Goal: Complete application form: Complete application form

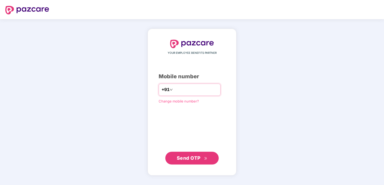
type input "**********"
click at [191, 154] on button "Send OTP" at bounding box center [191, 158] width 53 height 13
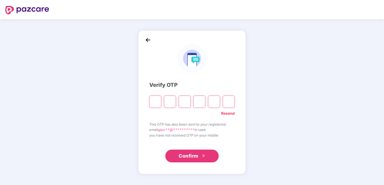
type input "*"
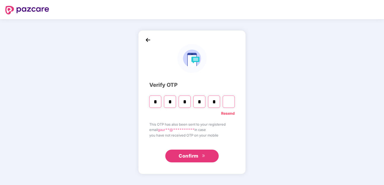
type input "*"
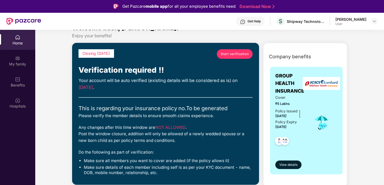
scroll to position [13, 0]
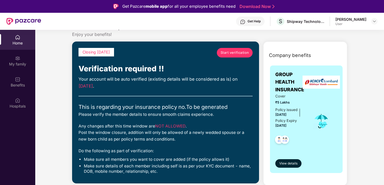
click at [239, 52] on span "Start verification" at bounding box center [234, 52] width 28 height 5
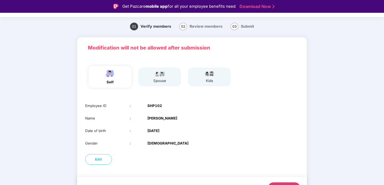
scroll to position [15, 0]
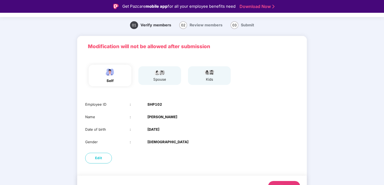
click at [162, 84] on div "spouse" at bounding box center [159, 75] width 43 height 19
click at [155, 63] on div "self spouse kids" at bounding box center [192, 76] width 218 height 26
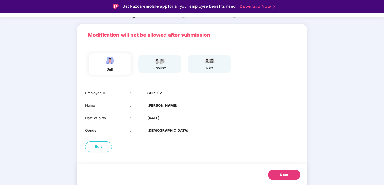
click at [281, 176] on span "Next" at bounding box center [284, 175] width 9 height 5
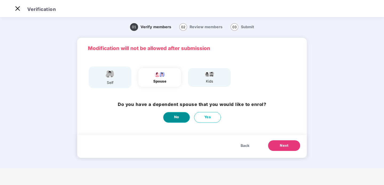
click at [175, 117] on span "No" at bounding box center [176, 117] width 5 height 5
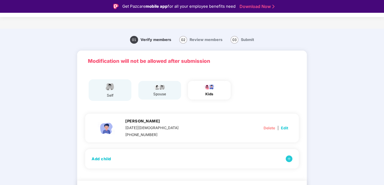
click at [163, 88] on img at bounding box center [159, 87] width 13 height 6
click at [113, 88] on img at bounding box center [109, 86] width 13 height 9
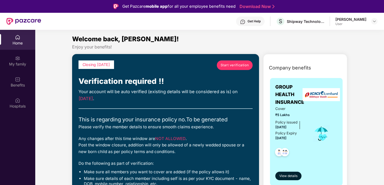
click at [238, 65] on span "Start verification" at bounding box center [234, 65] width 28 height 5
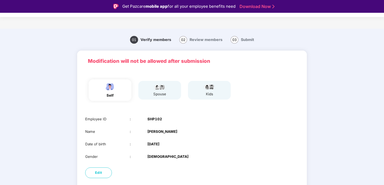
scroll to position [26, 0]
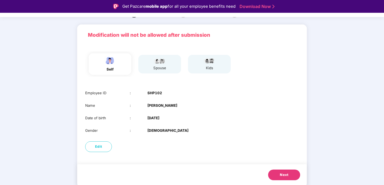
click at [281, 174] on span "Next" at bounding box center [284, 175] width 9 height 5
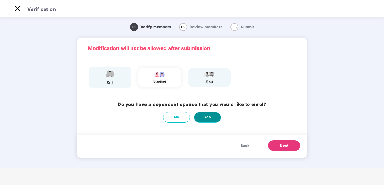
click at [207, 115] on button "Yes" at bounding box center [207, 117] width 27 height 11
select select "******"
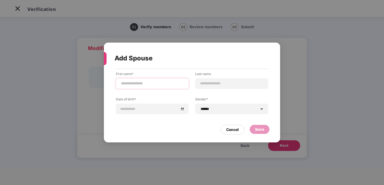
click at [158, 89] on div at bounding box center [152, 83] width 73 height 11
click at [144, 86] on input at bounding box center [152, 84] width 64 height 6
type input "******"
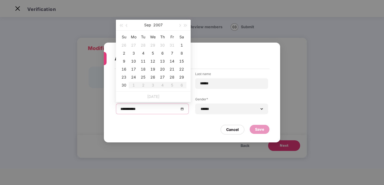
type input "**********"
click at [161, 25] on button "2007" at bounding box center [157, 25] width 9 height 11
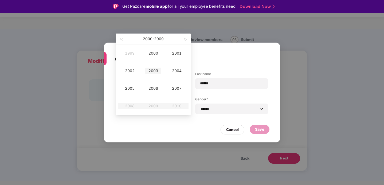
scroll to position [4, 0]
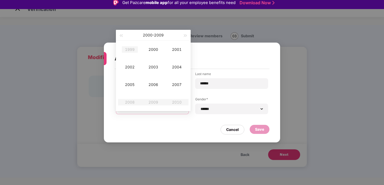
type input "**********"
click at [122, 38] on button "button" at bounding box center [121, 35] width 6 height 11
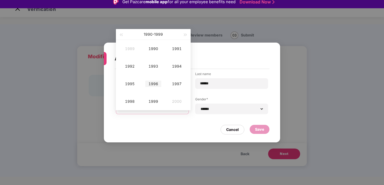
scroll to position [3, 0]
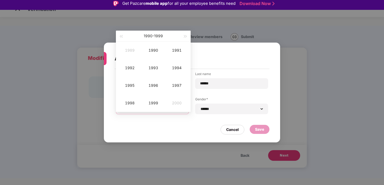
type input "**********"
click at [122, 36] on span "button" at bounding box center [121, 36] width 3 height 3
type input "**********"
click at [174, 83] on div "1987" at bounding box center [177, 85] width 16 height 6
click at [179, 84] on div "Sep" at bounding box center [177, 85] width 16 height 6
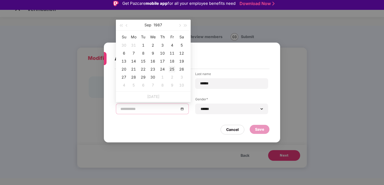
type input "**********"
click at [172, 70] on div "25" at bounding box center [172, 69] width 6 height 6
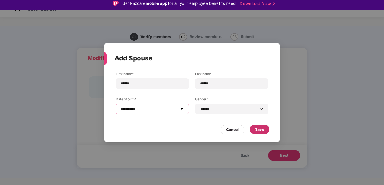
click at [263, 132] on div "Save" at bounding box center [259, 130] width 9 height 6
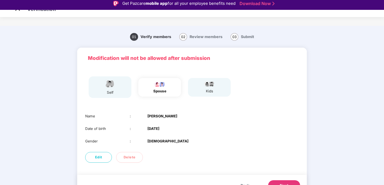
scroll to position [14, 0]
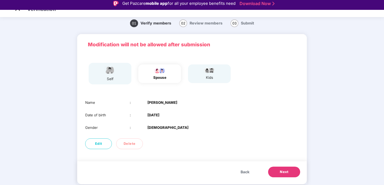
click at [285, 173] on span "Next" at bounding box center [284, 172] width 9 height 5
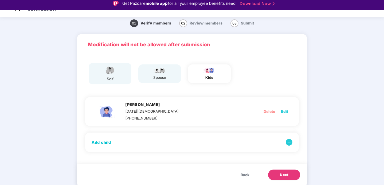
scroll to position [13, 0]
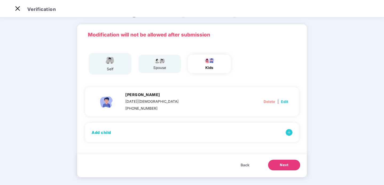
click at [284, 167] on span "Next" at bounding box center [284, 165] width 9 height 5
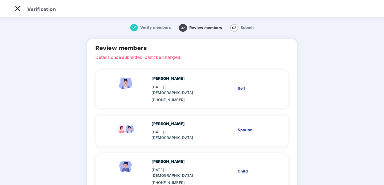
scroll to position [38, 0]
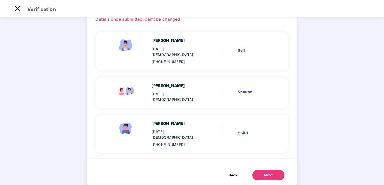
click at [268, 173] on div "Next" at bounding box center [268, 175] width 9 height 5
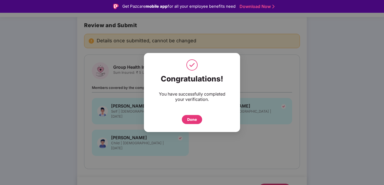
click at [187, 122] on div "Done" at bounding box center [192, 119] width 20 height 9
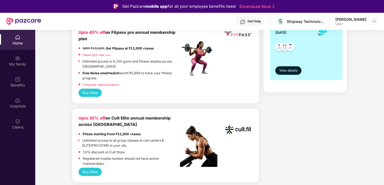
scroll to position [137, 0]
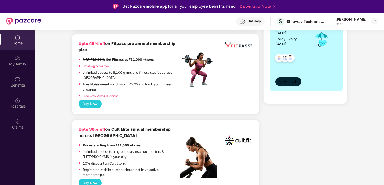
click at [285, 82] on span "View details" at bounding box center [288, 82] width 18 height 5
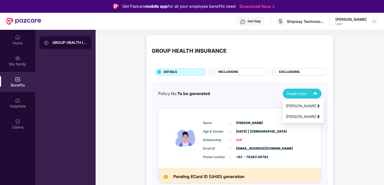
click at [314, 94] on img at bounding box center [314, 93] width 9 height 9
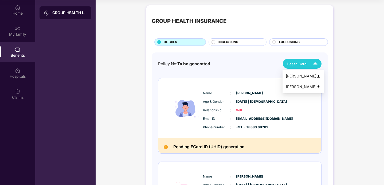
click at [306, 63] on span "Health Card" at bounding box center [297, 63] width 20 height 5
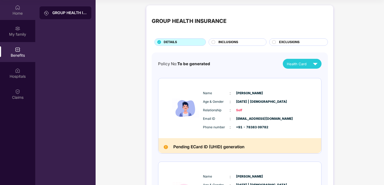
click at [21, 7] on div "Home" at bounding box center [17, 10] width 35 height 20
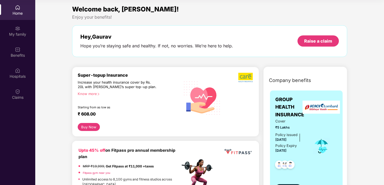
click at [87, 128] on button "Buy Now" at bounding box center [89, 127] width 22 height 8
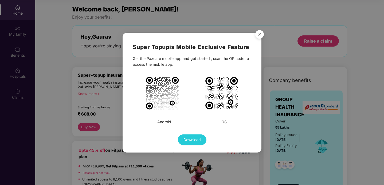
click at [259, 34] on img "Close" at bounding box center [259, 35] width 15 height 15
